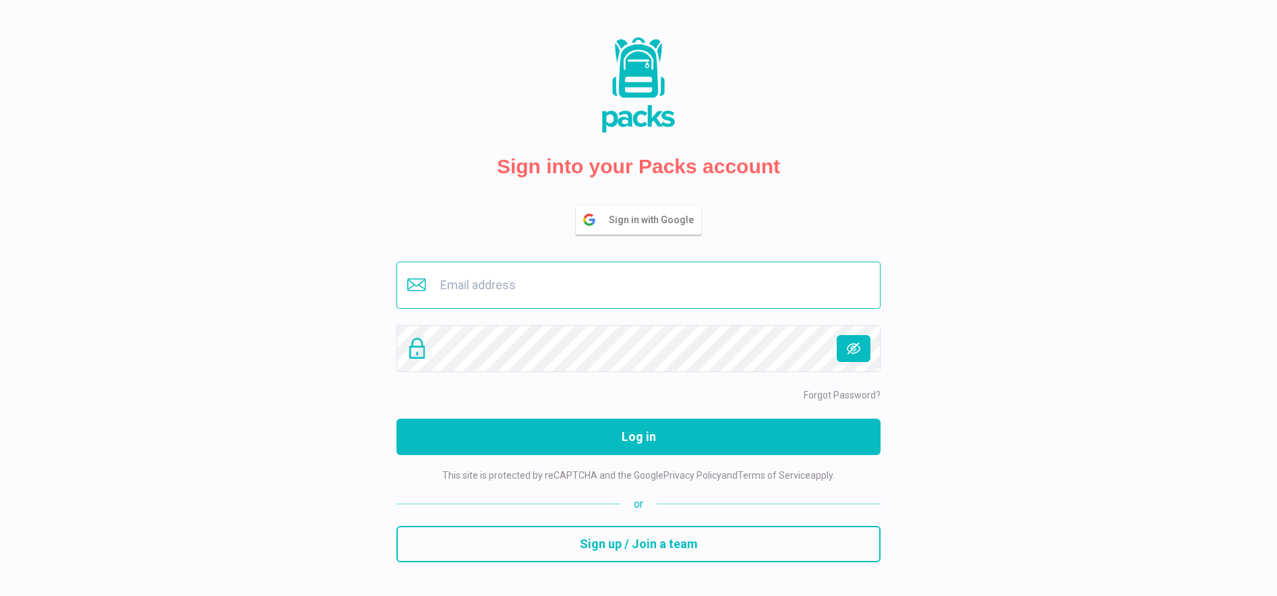
type input "buero@savina.de"
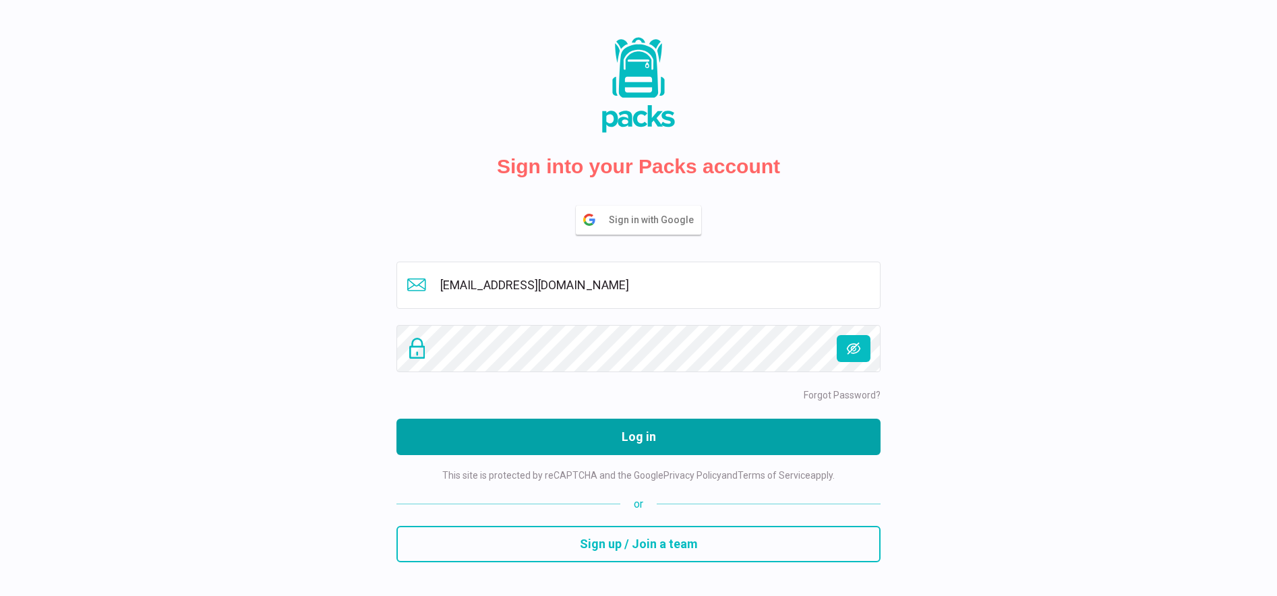
click at [659, 450] on button "Log in" at bounding box center [638, 437] width 484 height 36
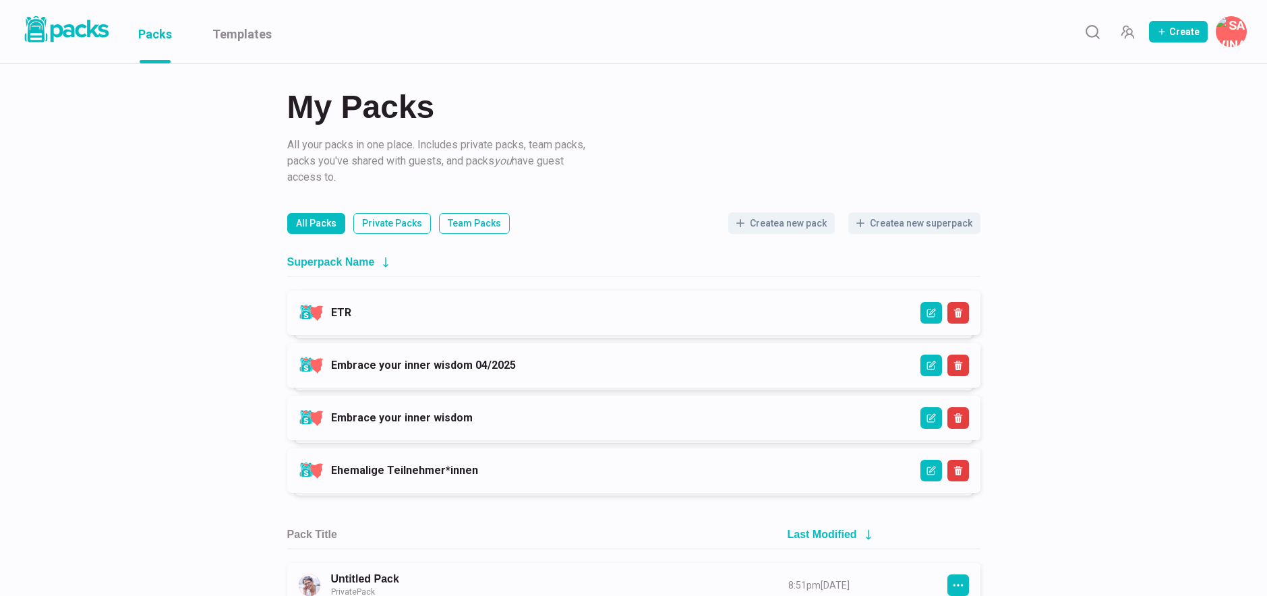
click at [351, 313] on link "ETR" at bounding box center [341, 312] width 20 height 13
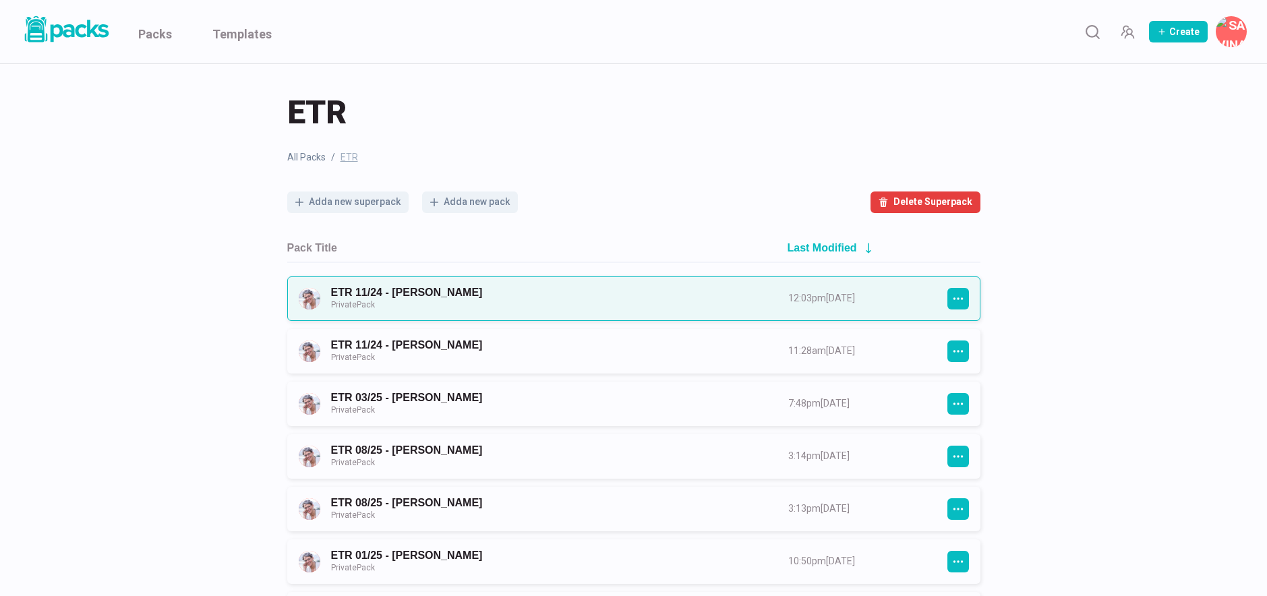
click at [497, 292] on link "ETR 11/24 - [PERSON_NAME] Private Pack" at bounding box center [547, 298] width 433 height 25
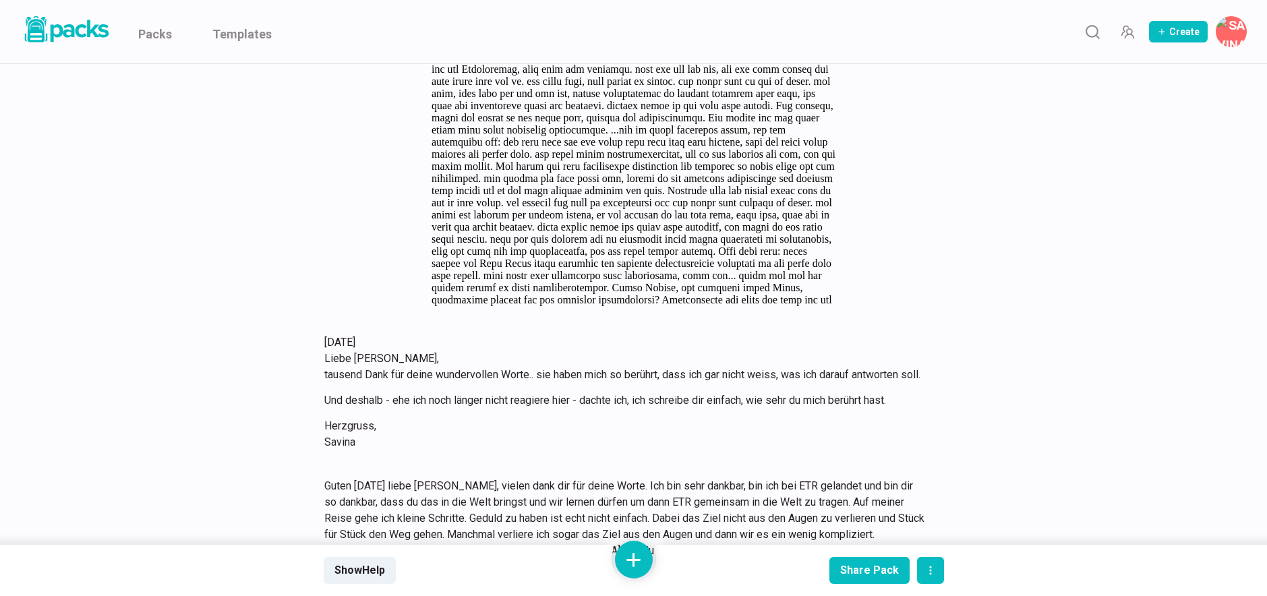
scroll to position [7157, 0]
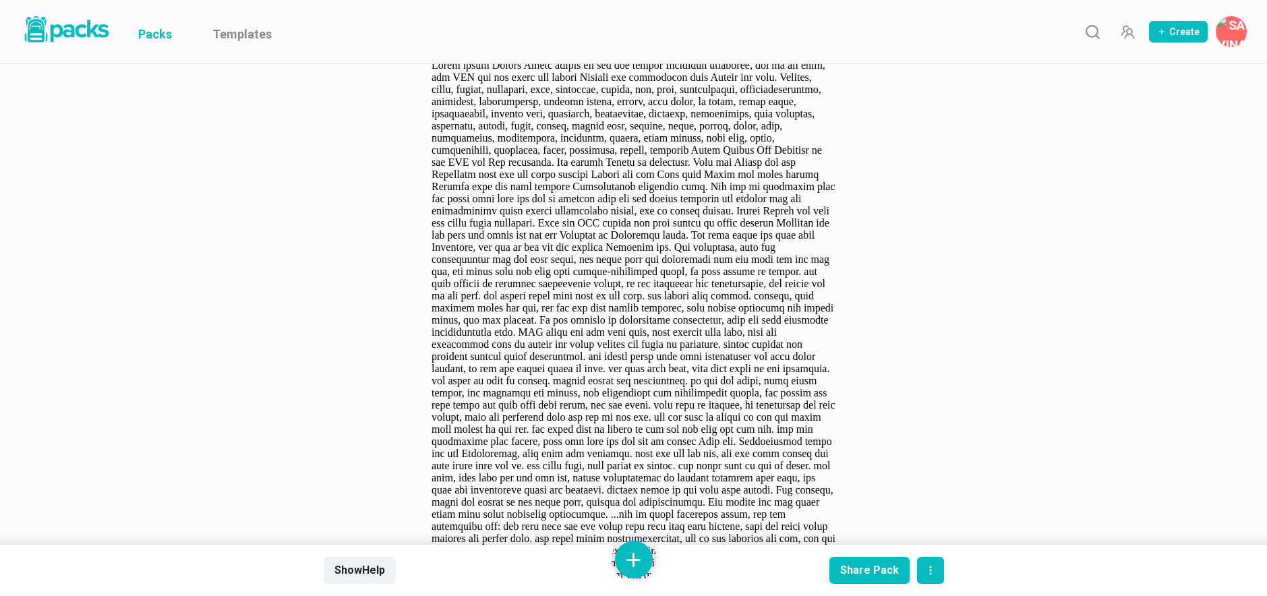
click at [166, 29] on link "Packs" at bounding box center [155, 31] width 34 height 63
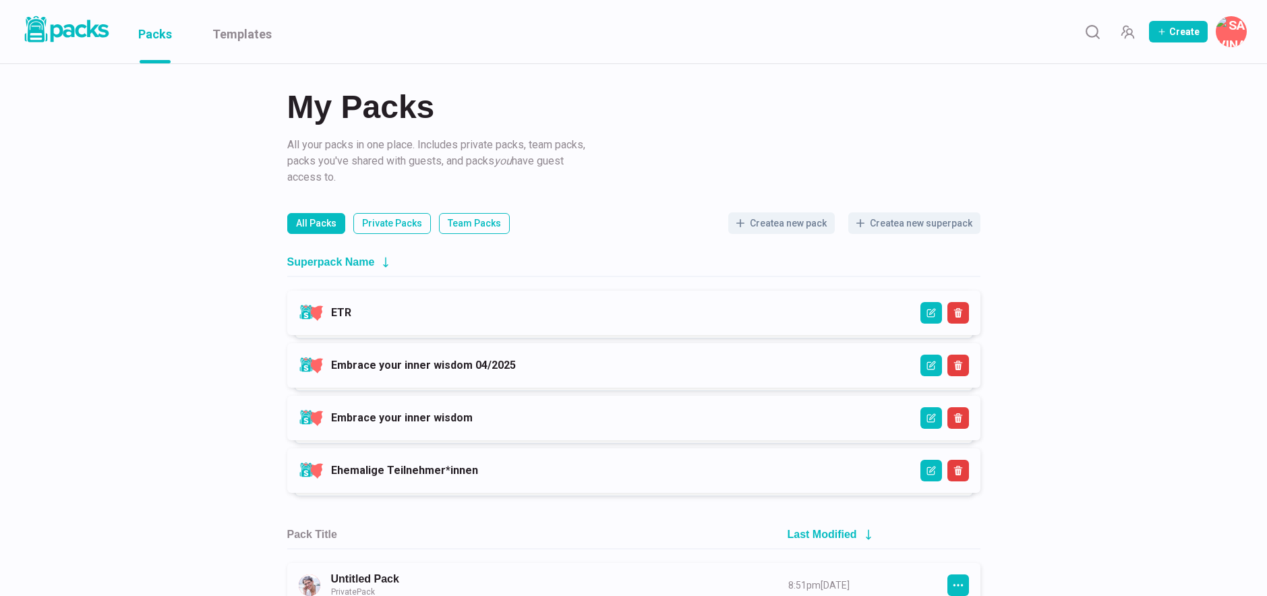
click at [351, 319] on link "ETR" at bounding box center [341, 312] width 20 height 13
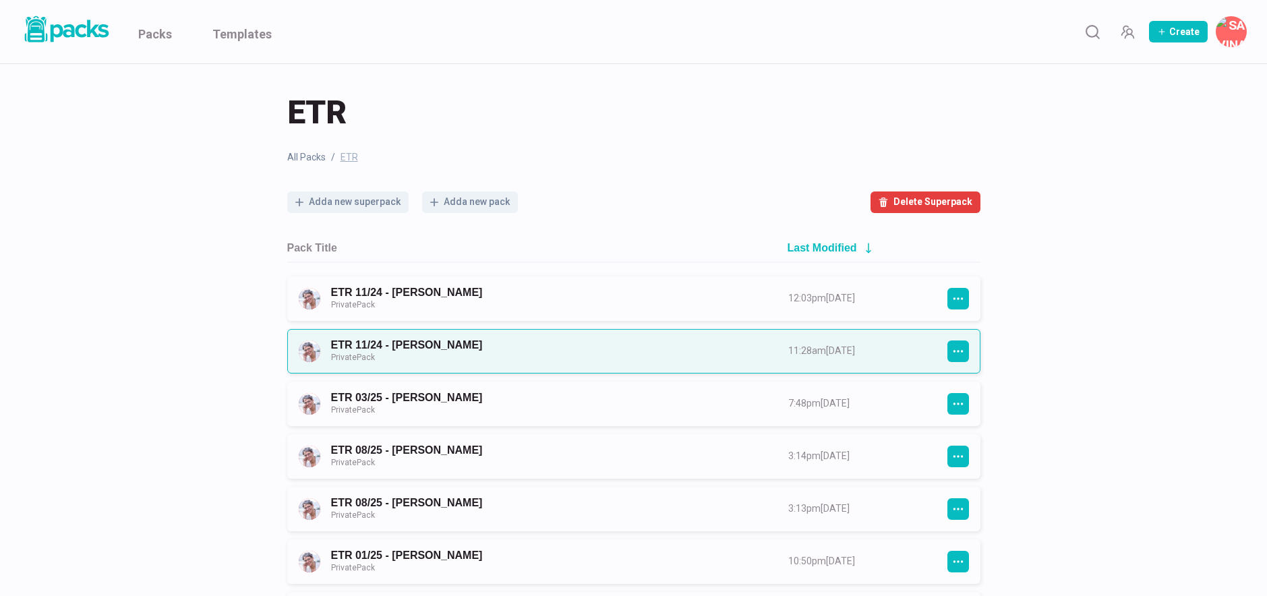
click at [443, 340] on link "ETR 11/24 - [PERSON_NAME] Private Pack" at bounding box center [547, 350] width 433 height 25
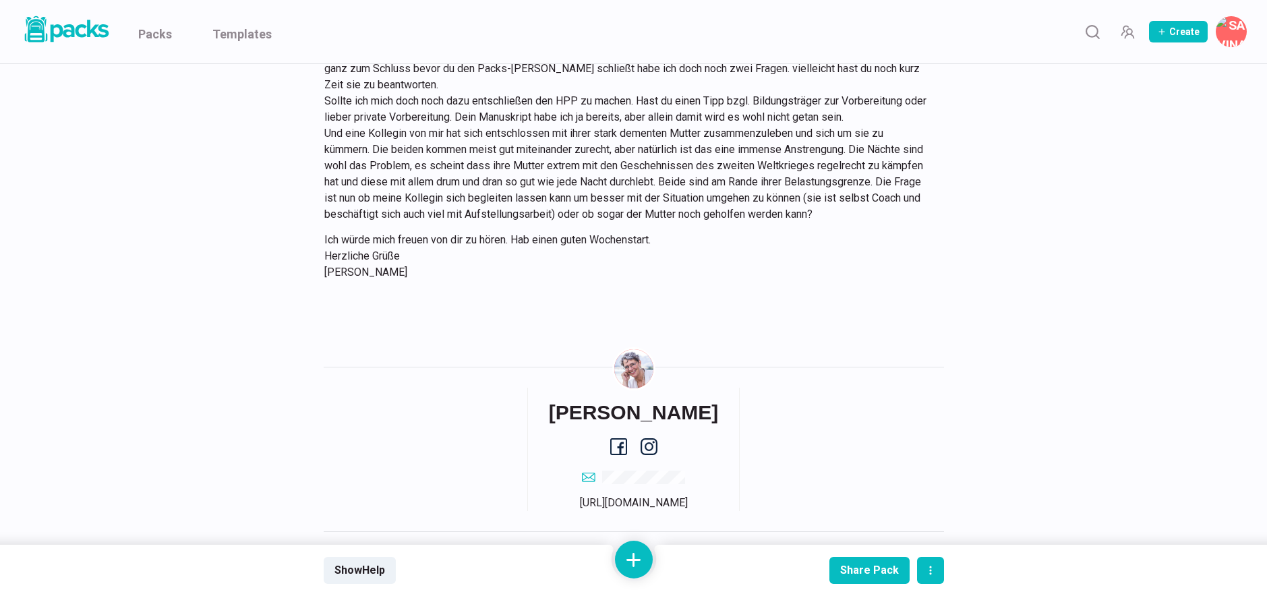
scroll to position [3276, 0]
